Goal: Task Accomplishment & Management: Manage account settings

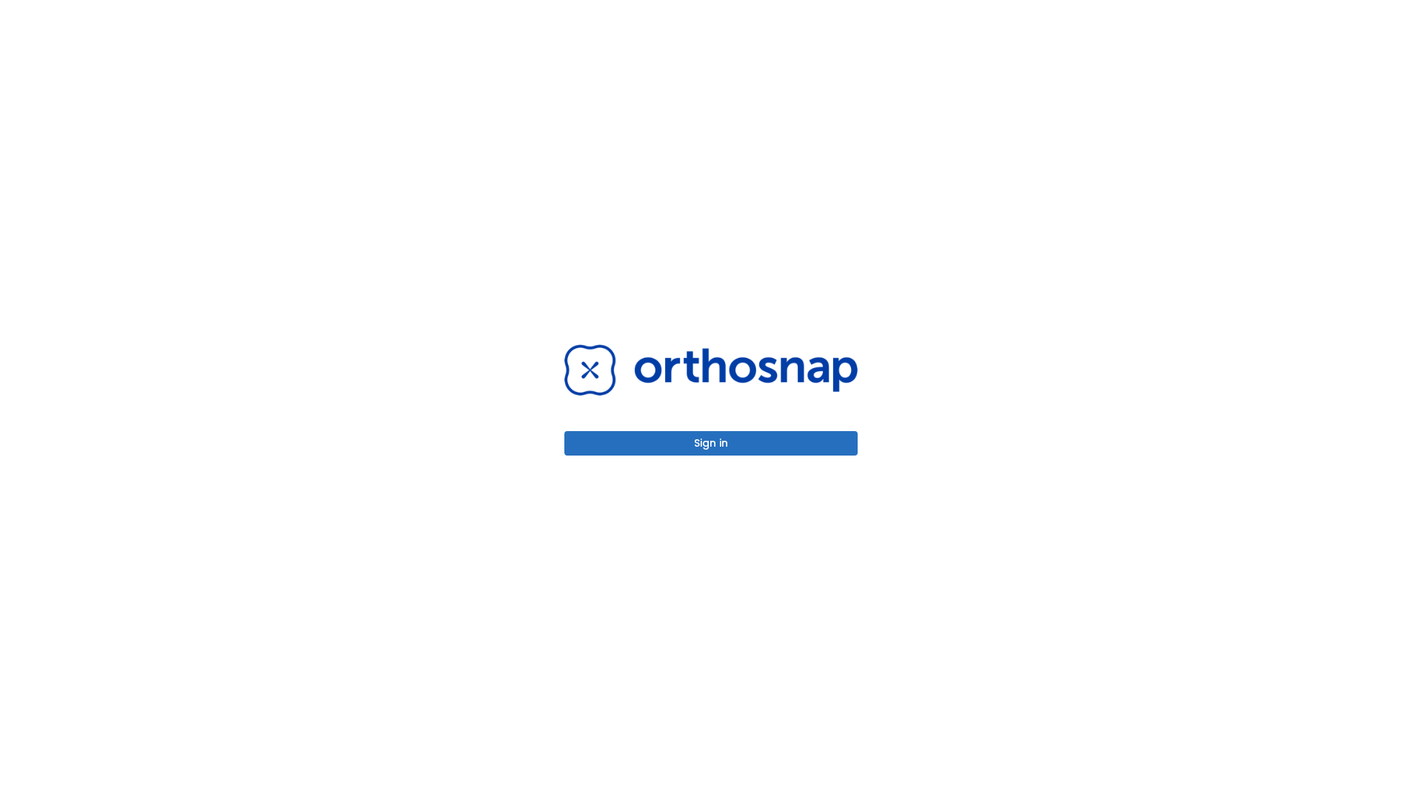
click at [711, 443] on button "Sign in" at bounding box center [710, 443] width 293 height 24
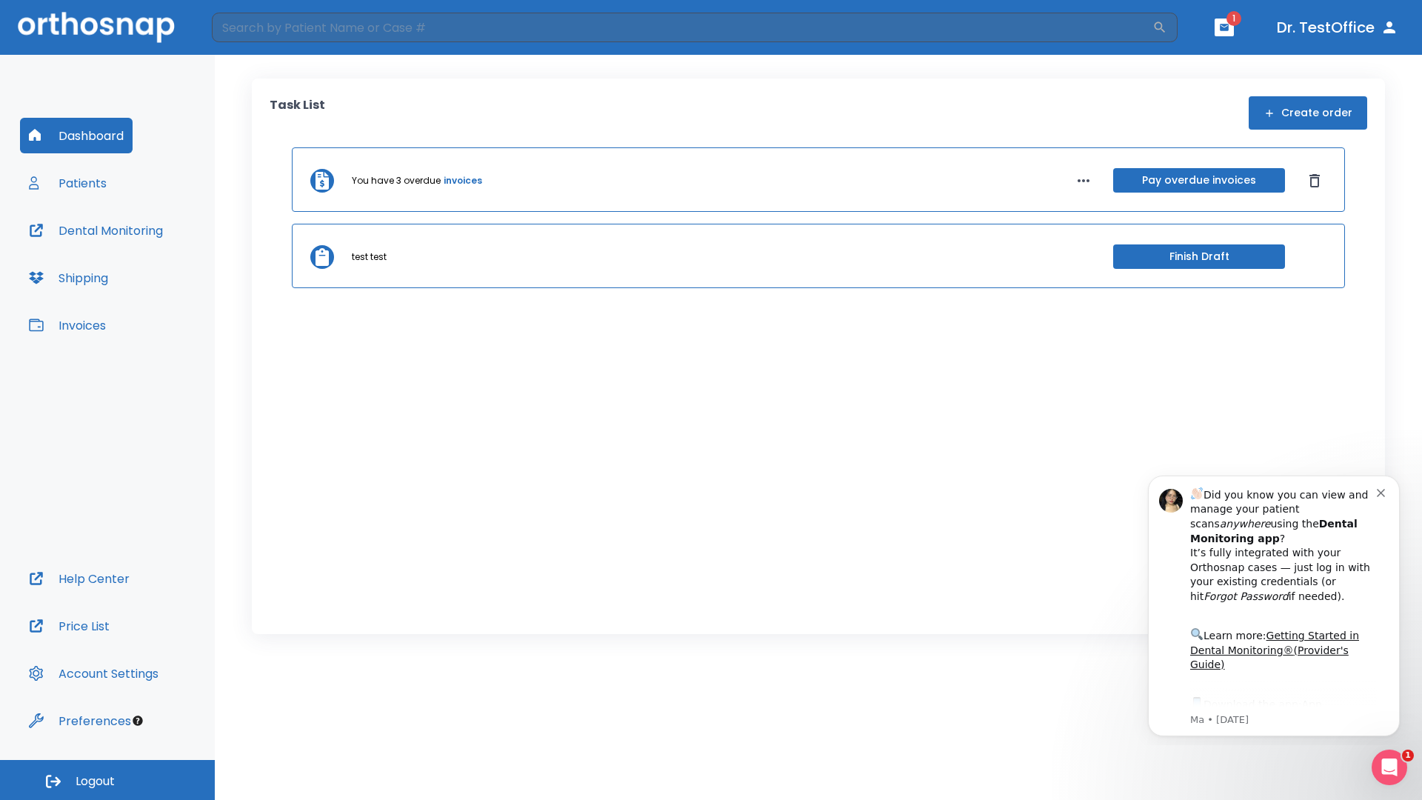
click at [107, 780] on span "Logout" at bounding box center [95, 781] width 39 height 16
